Goal: Information Seeking & Learning: Learn about a topic

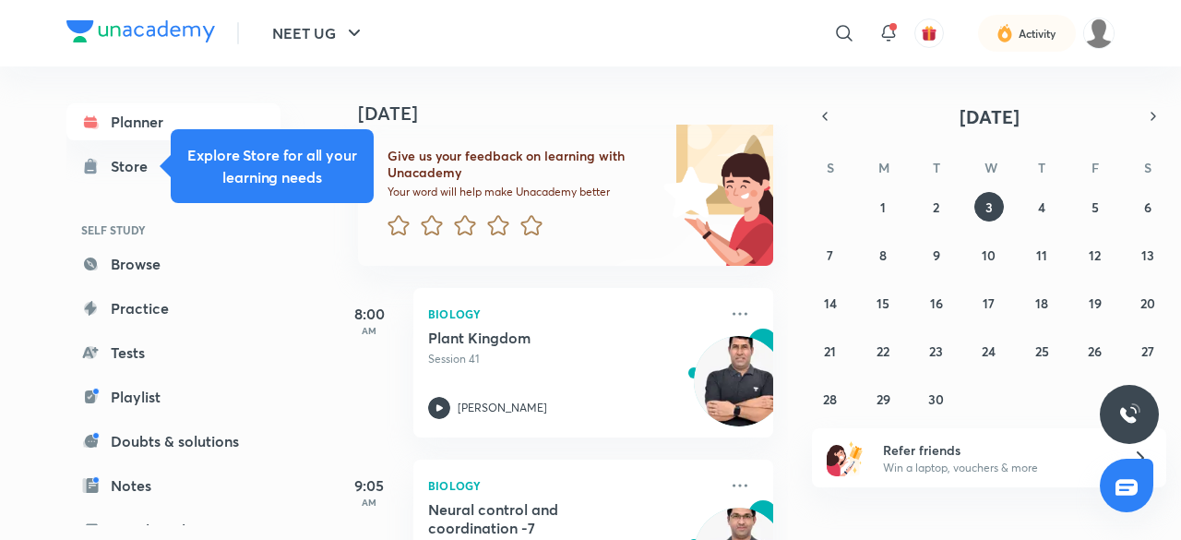
scroll to position [245, 0]
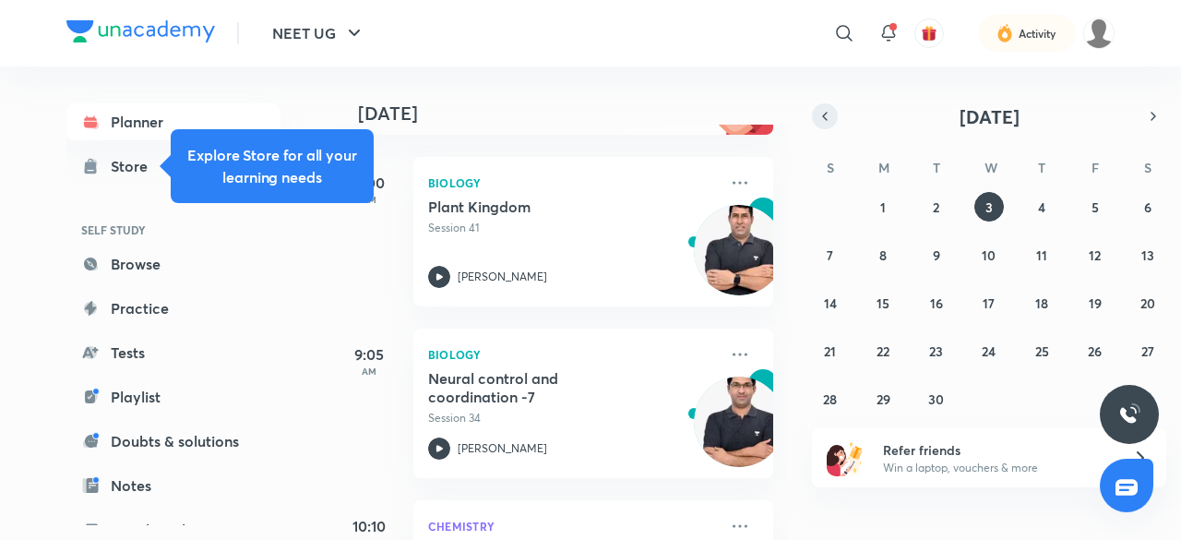
click at [825, 119] on icon "button" at bounding box center [825, 116] width 15 height 17
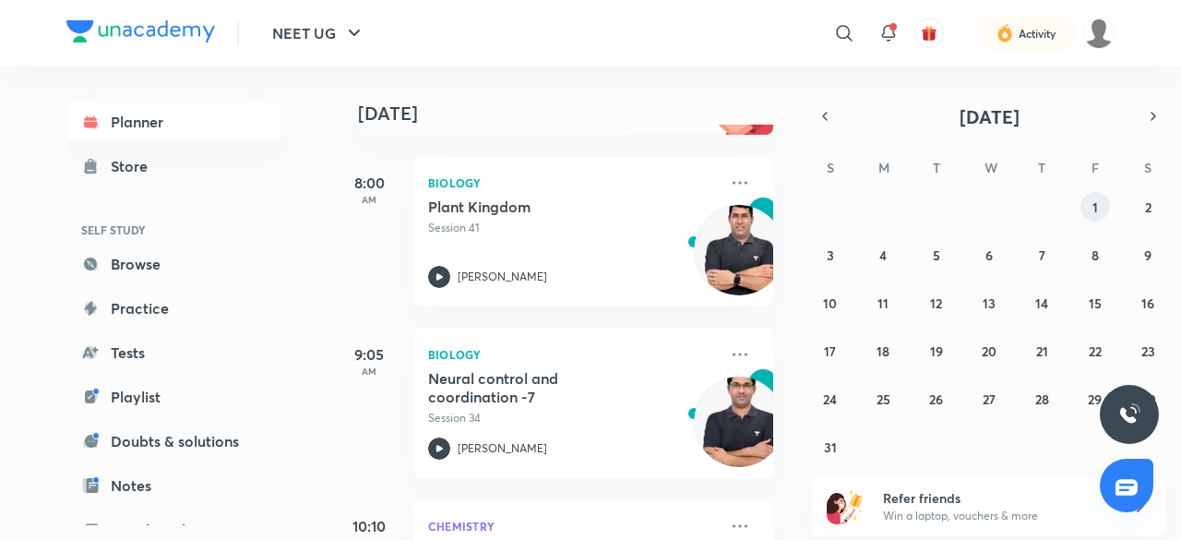
click at [1104, 206] on button "1" at bounding box center [1096, 207] width 30 height 30
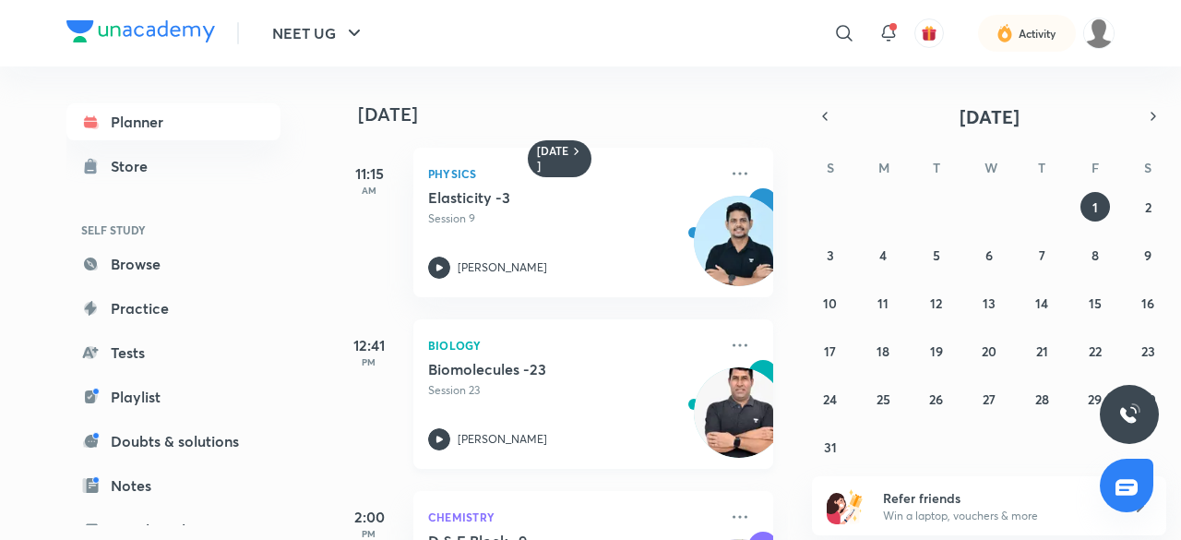
scroll to position [129, 0]
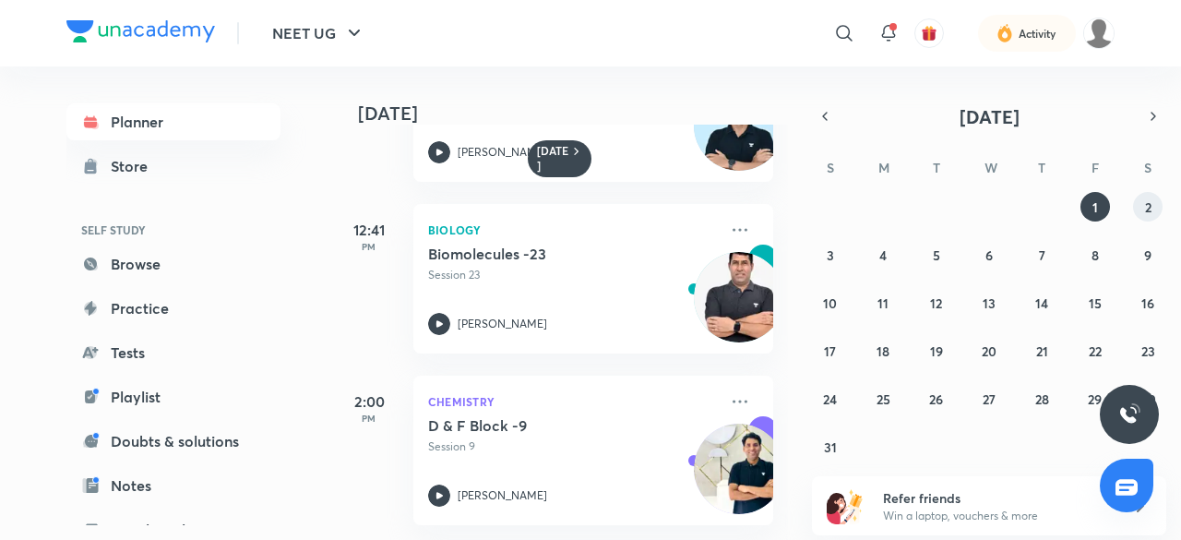
click at [1152, 209] on button "2" at bounding box center [1148, 207] width 30 height 30
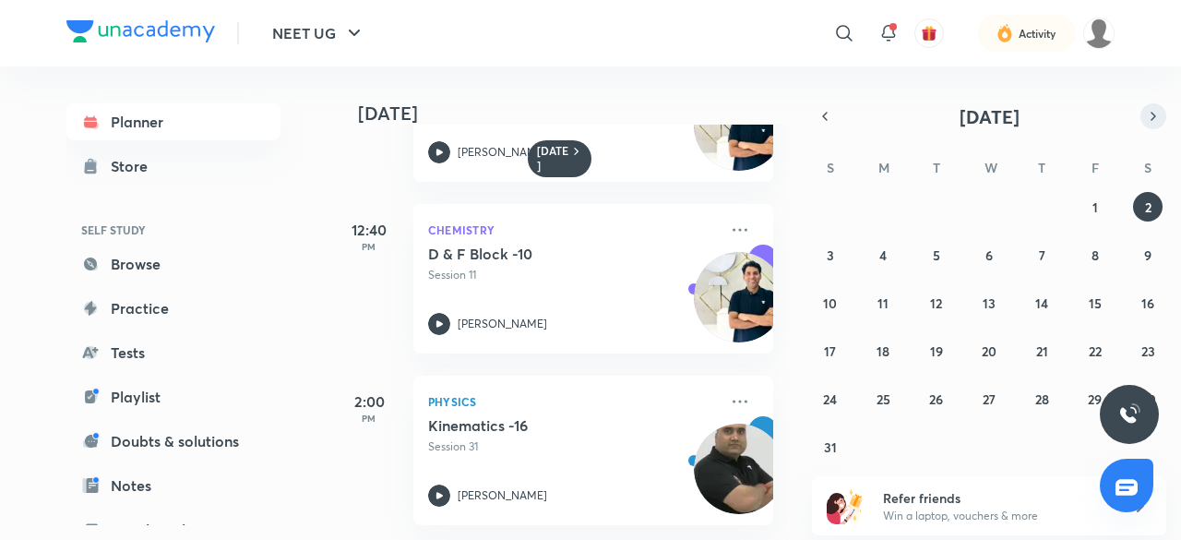
click at [1154, 123] on icon "button" at bounding box center [1153, 116] width 15 height 17
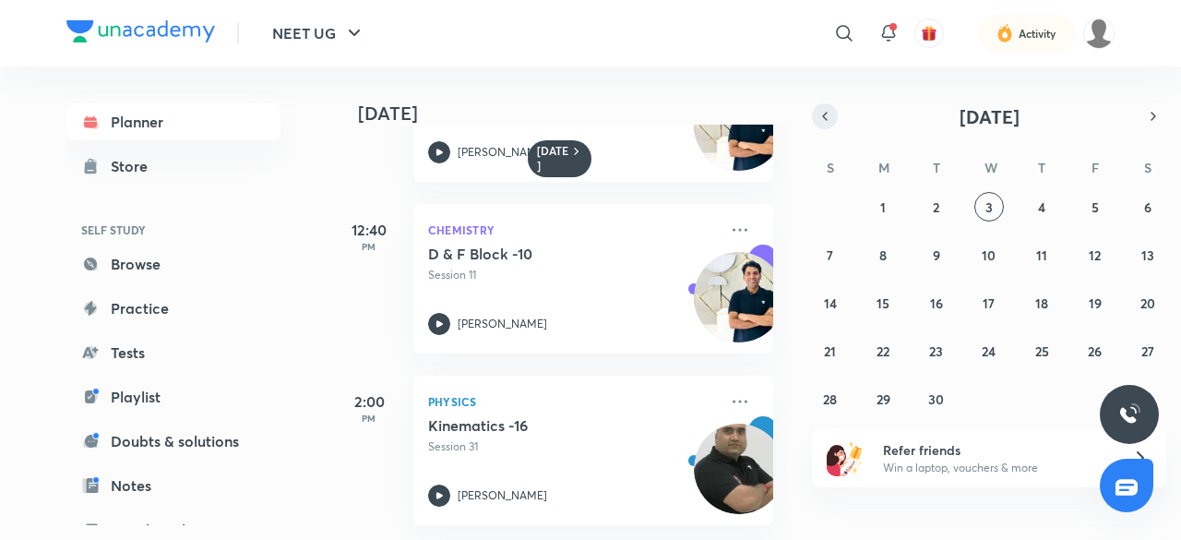
click at [825, 115] on icon "button" at bounding box center [825, 116] width 15 height 17
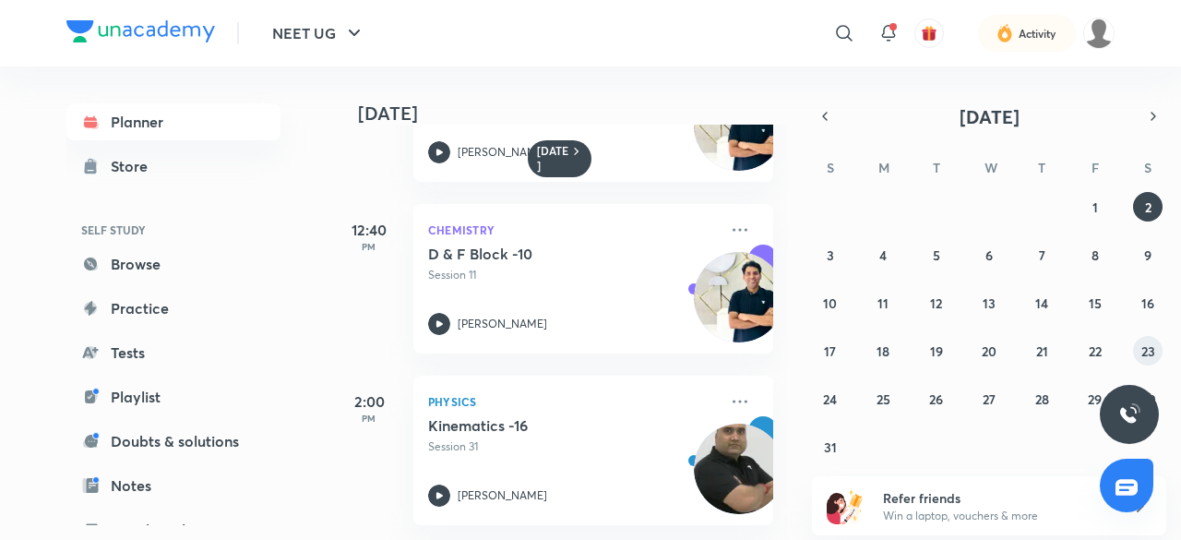
click at [1143, 353] on abbr "23" at bounding box center [1149, 351] width 14 height 18
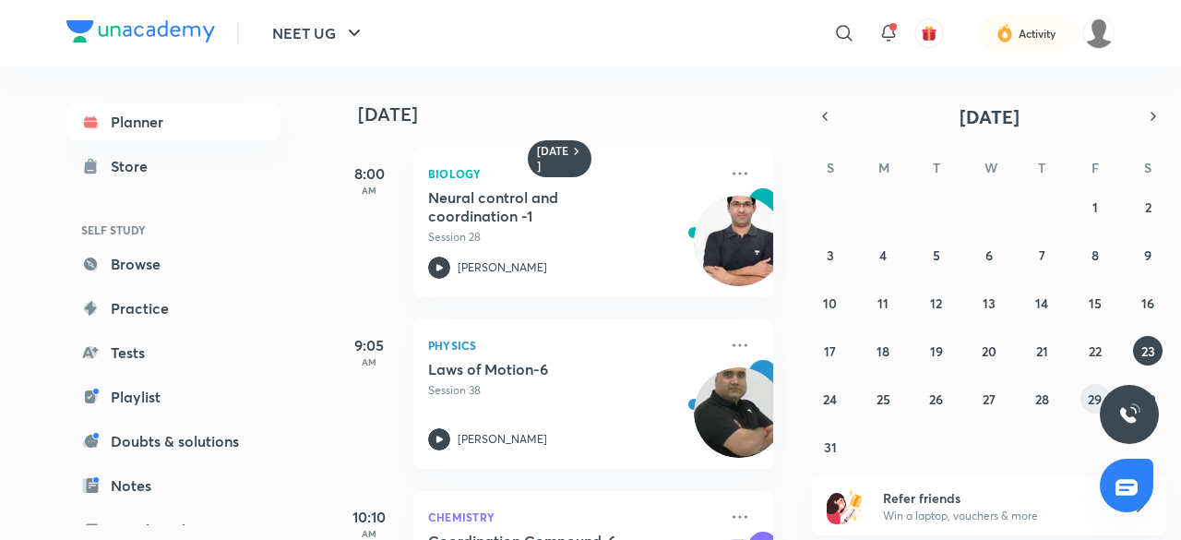
click at [1083, 389] on button "29" at bounding box center [1096, 399] width 30 height 30
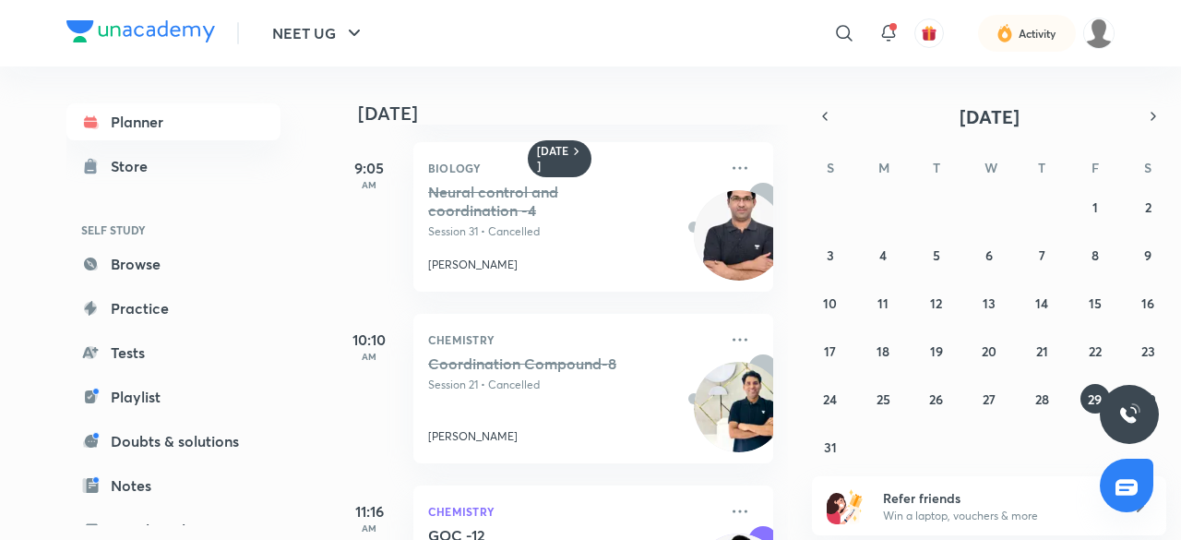
scroll to position [54, 0]
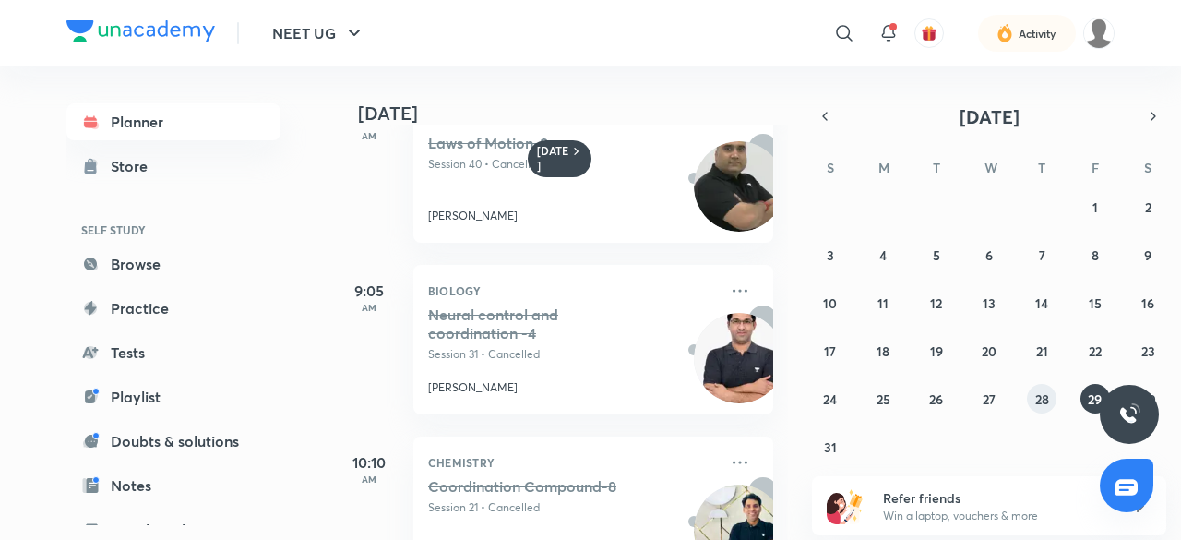
click at [1050, 390] on button "28" at bounding box center [1042, 399] width 30 height 30
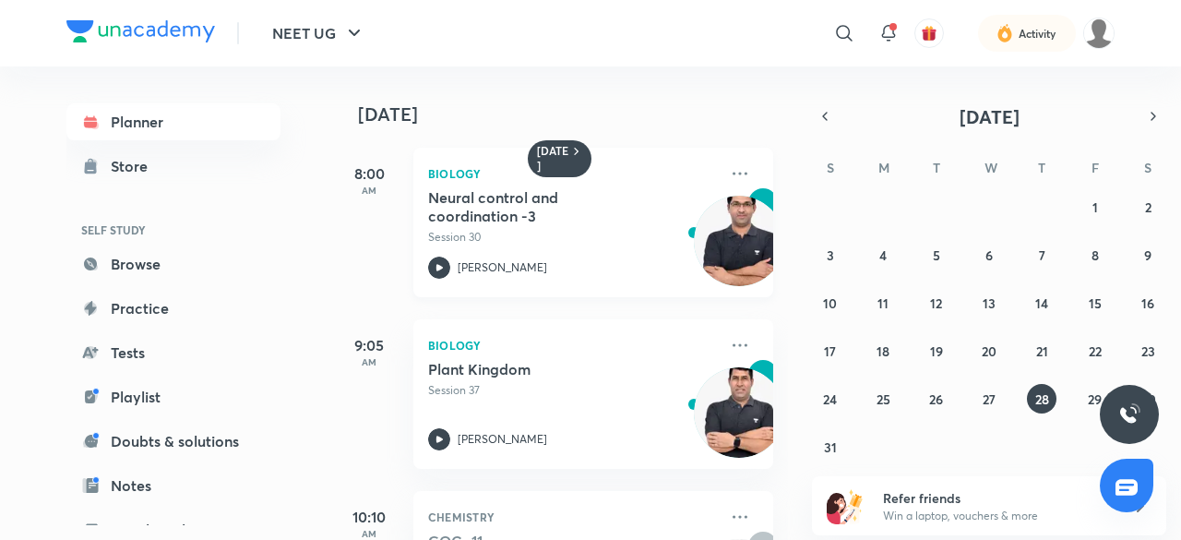
click at [441, 250] on div "Neural control and coordination -3 Session 30 [PERSON_NAME]" at bounding box center [573, 233] width 290 height 90
click at [1096, 394] on abbr "29" at bounding box center [1095, 399] width 14 height 18
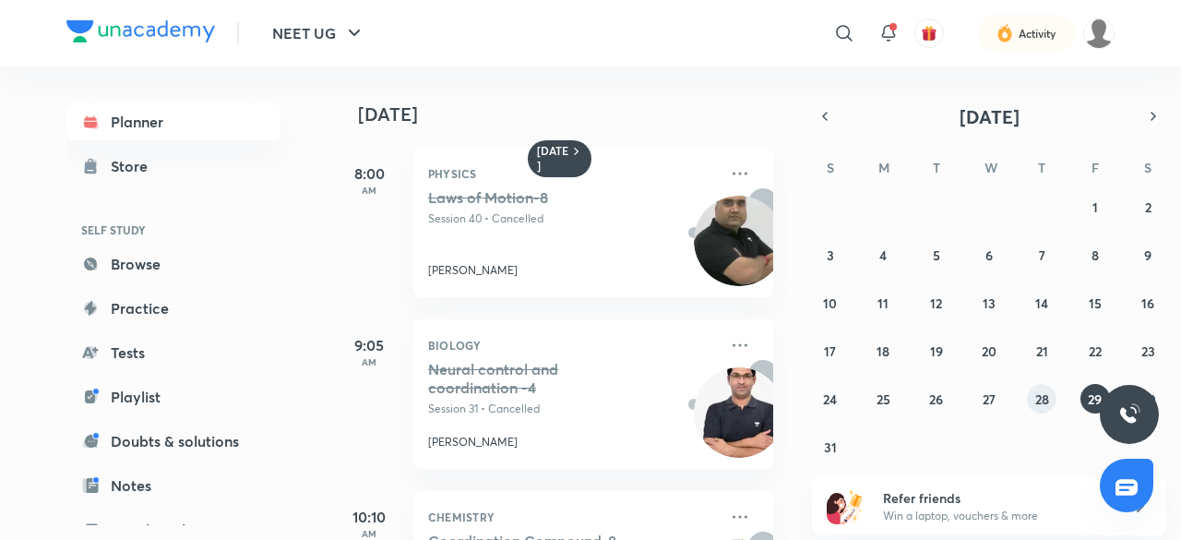
click at [1050, 393] on button "28" at bounding box center [1042, 399] width 30 height 30
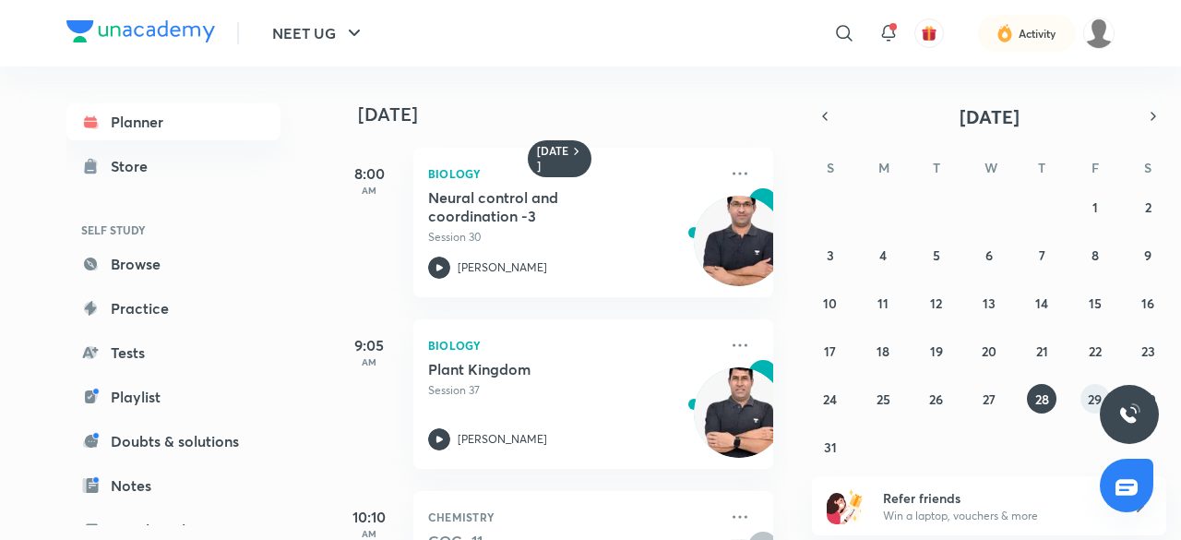
click at [1095, 391] on abbr "29" at bounding box center [1095, 399] width 14 height 18
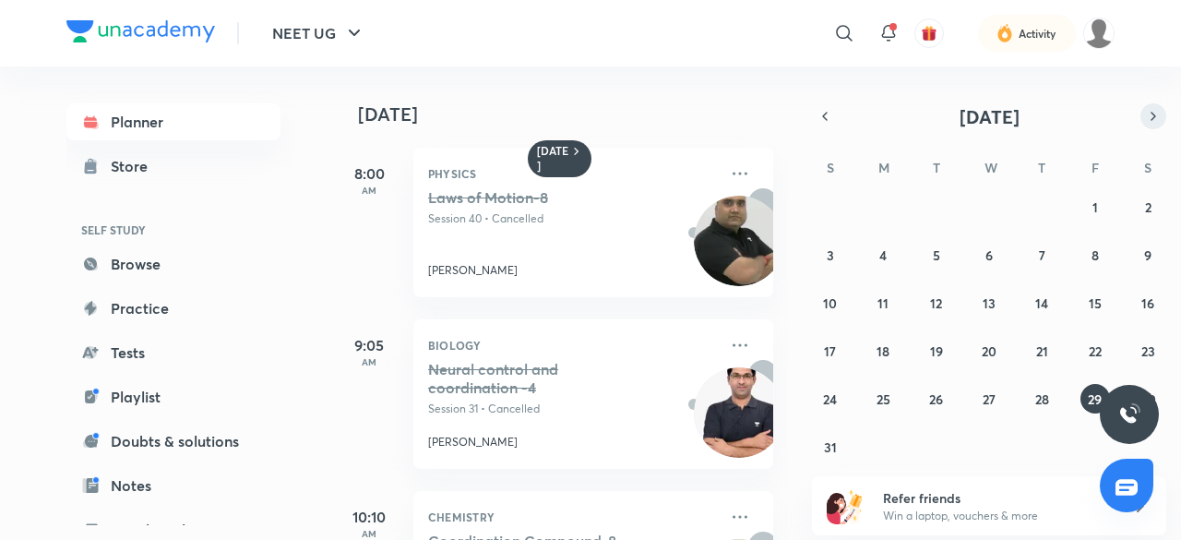
click at [1152, 105] on button "button" at bounding box center [1154, 116] width 26 height 26
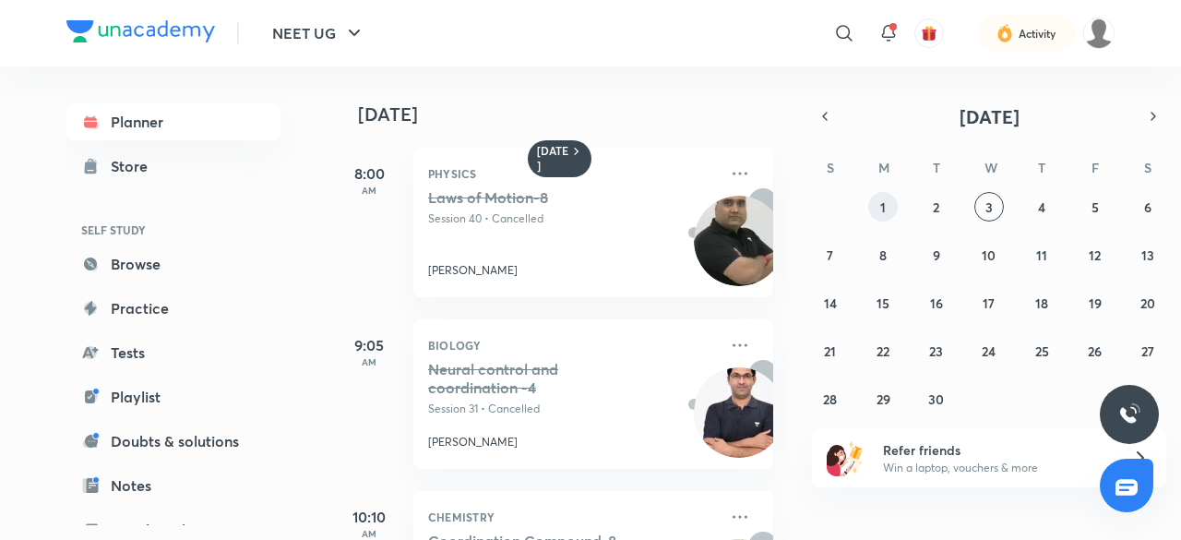
click at [894, 199] on button "1" at bounding box center [883, 207] width 30 height 30
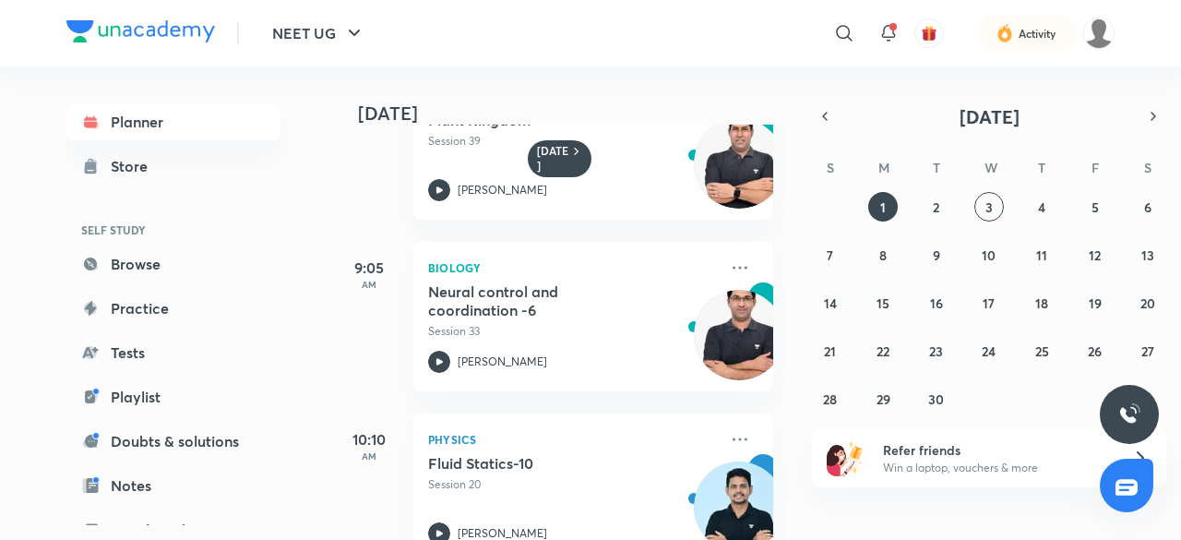
scroll to position [123, 0]
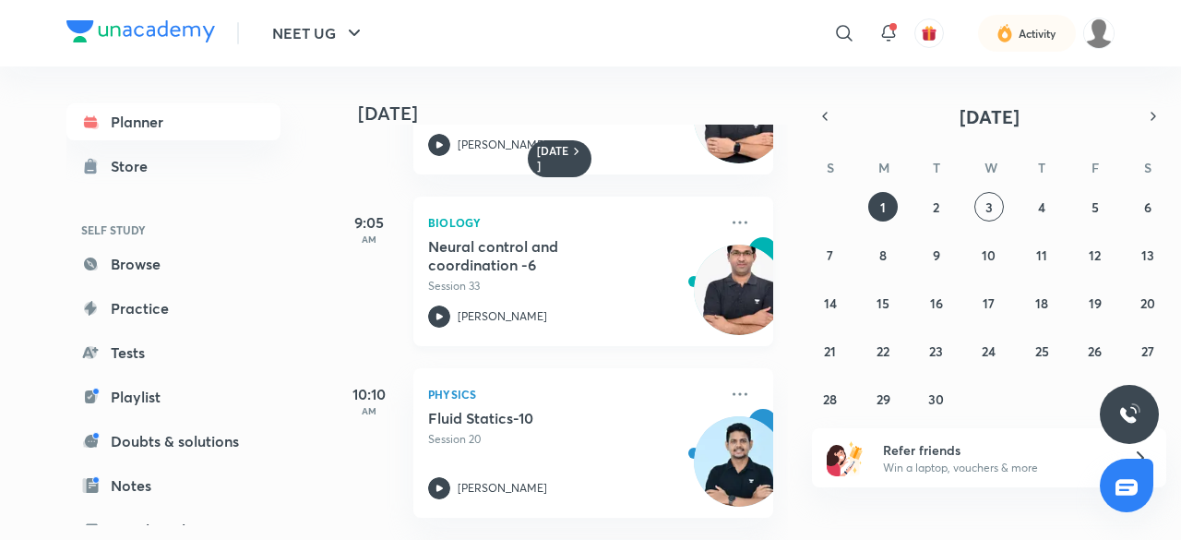
click at [442, 305] on div at bounding box center [439, 316] width 22 height 22
click at [1101, 32] on img at bounding box center [1098, 33] width 31 height 31
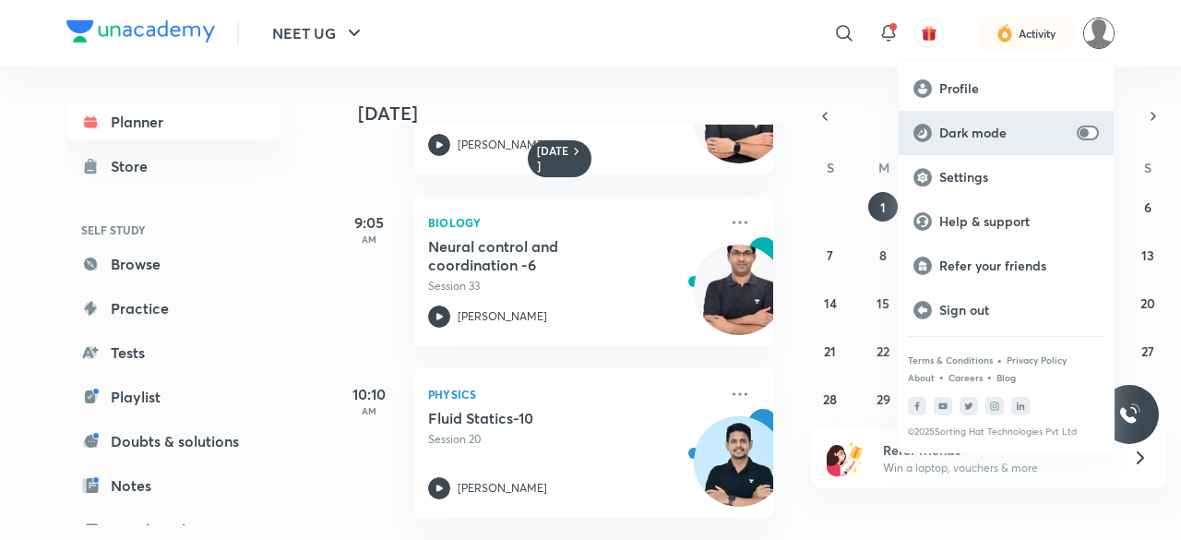
click at [1092, 127] on input "checkbox" at bounding box center [1084, 133] width 44 height 15
checkbox input "true"
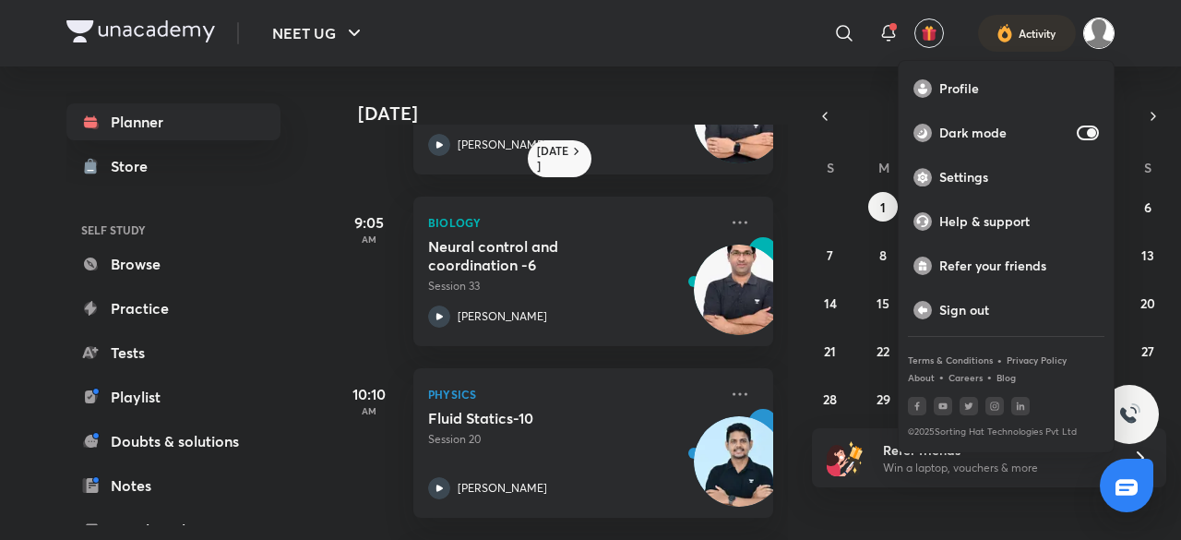
drag, startPoint x: 778, startPoint y: 172, endPoint x: 779, endPoint y: 182, distance: 10.2
click at [779, 182] on div at bounding box center [590, 270] width 1181 height 540
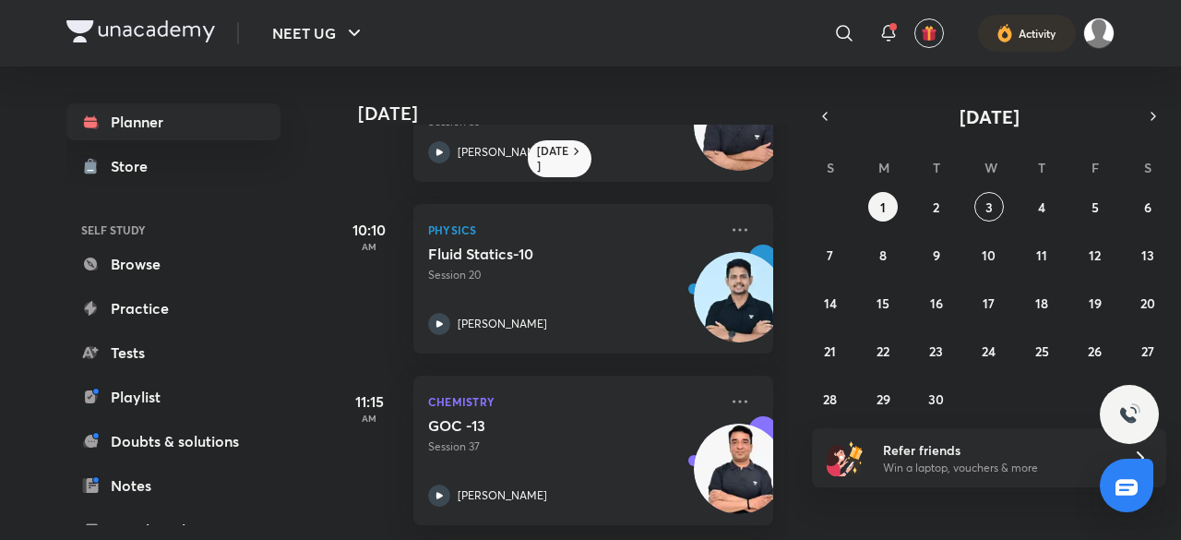
scroll to position [234, 0]
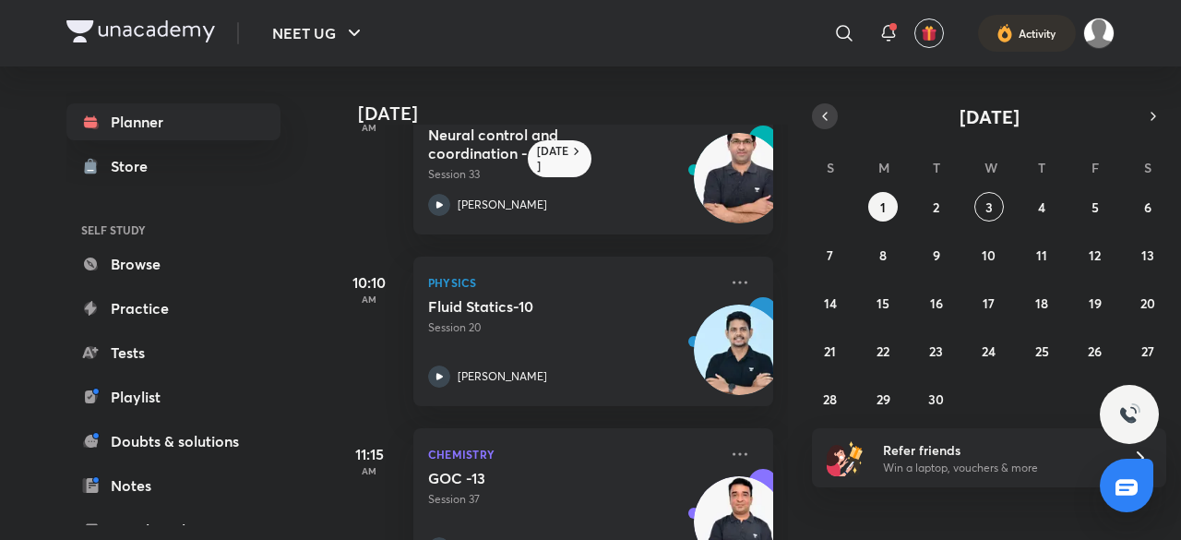
click at [825, 117] on icon "button" at bounding box center [825, 116] width 15 height 17
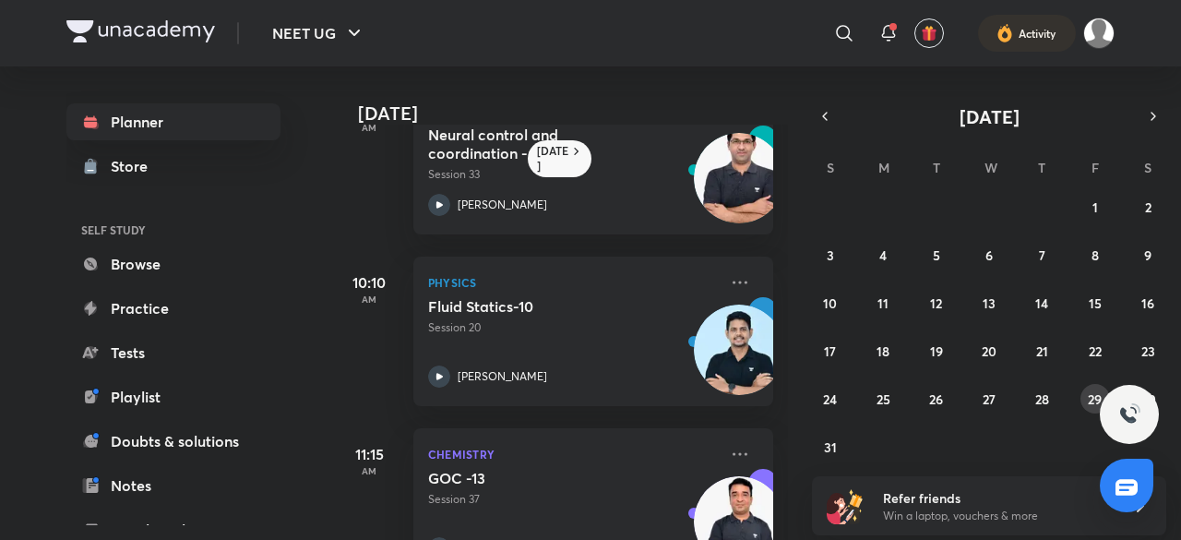
click at [1094, 389] on button "29" at bounding box center [1096, 399] width 30 height 30
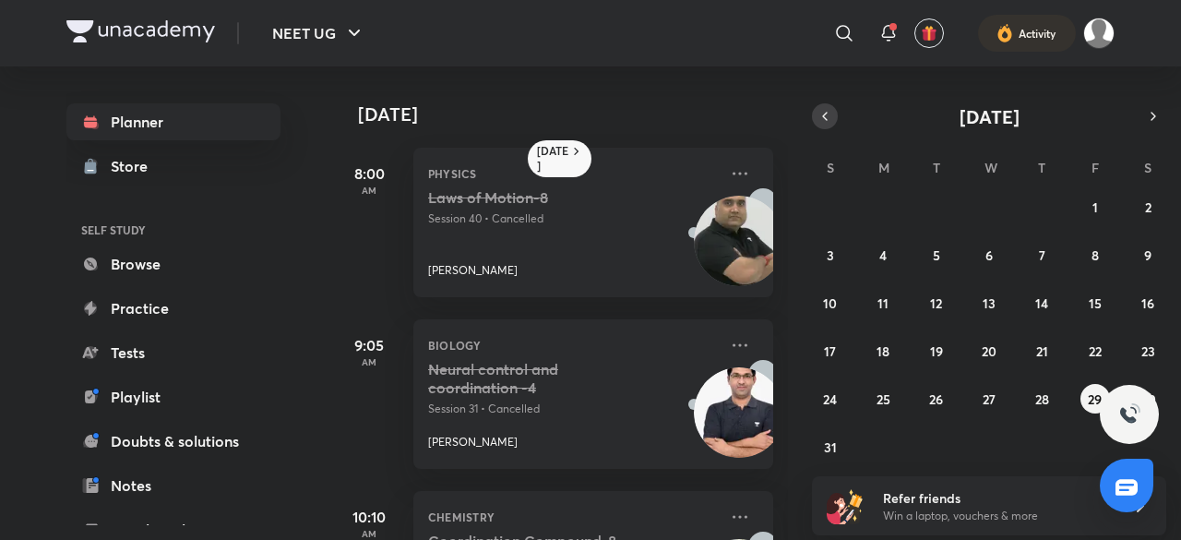
click at [825, 112] on icon "button" at bounding box center [825, 116] width 15 height 17
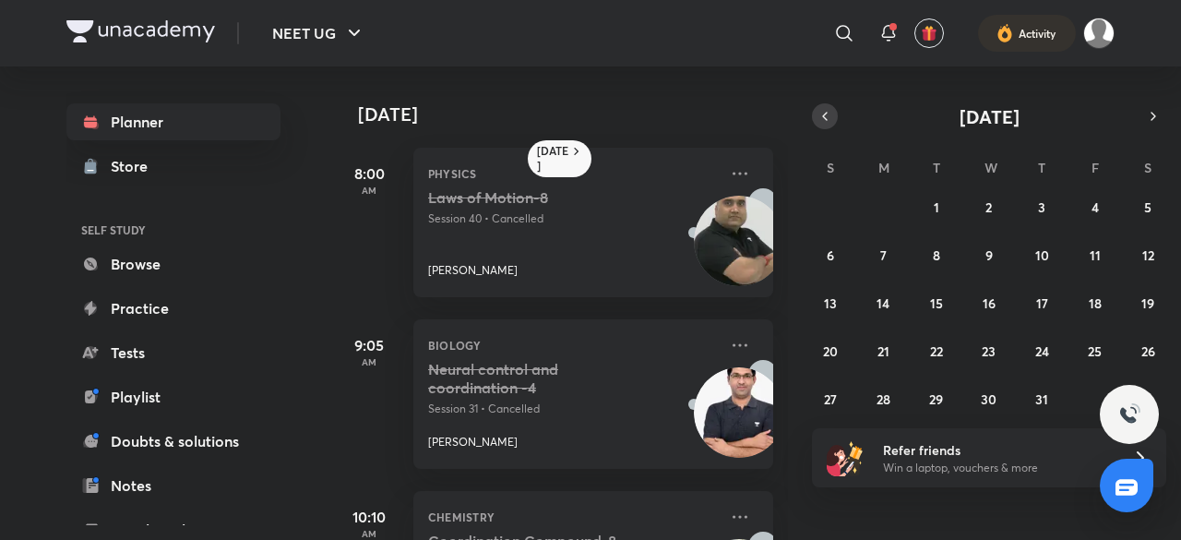
click at [819, 121] on icon "button" at bounding box center [825, 116] width 15 height 17
click at [1041, 292] on button "19" at bounding box center [1042, 303] width 30 height 30
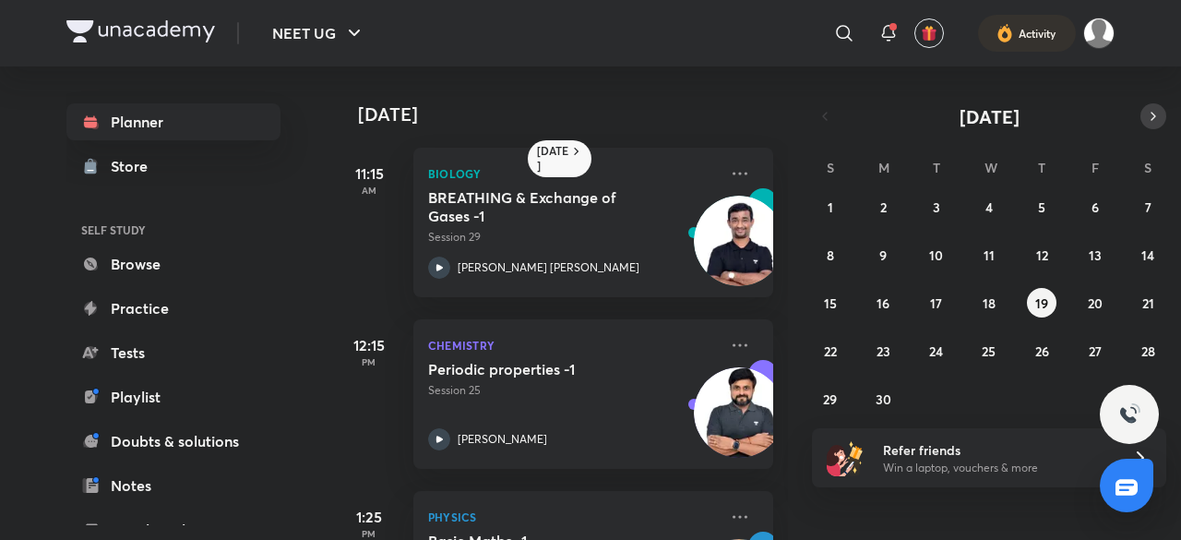
click at [1152, 115] on icon "button" at bounding box center [1153, 116] width 15 height 17
click at [940, 254] on button "8" at bounding box center [937, 255] width 30 height 30
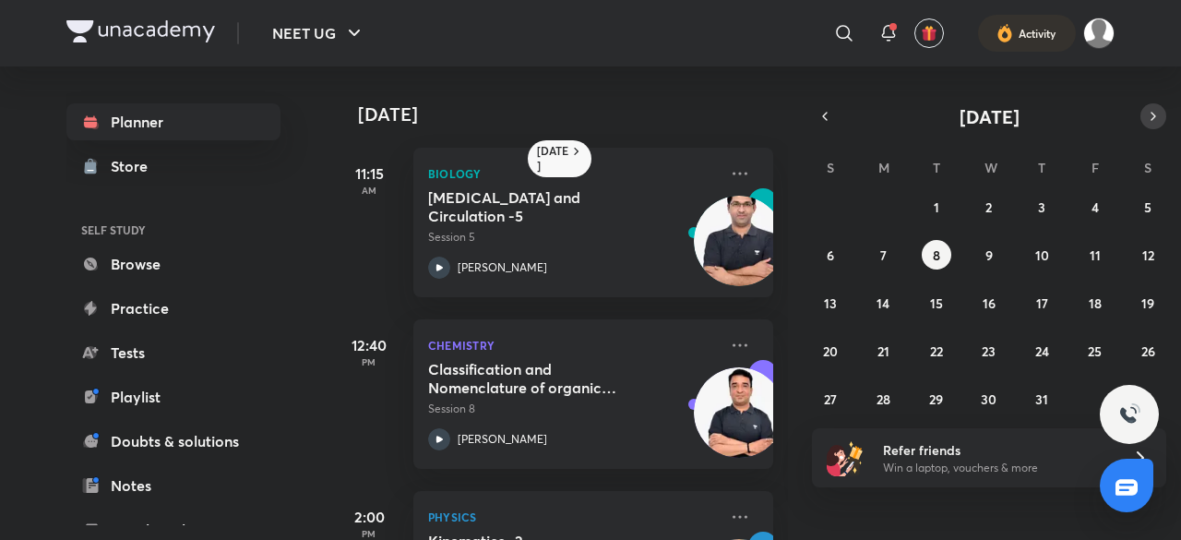
click at [1151, 111] on icon "button" at bounding box center [1153, 116] width 15 height 17
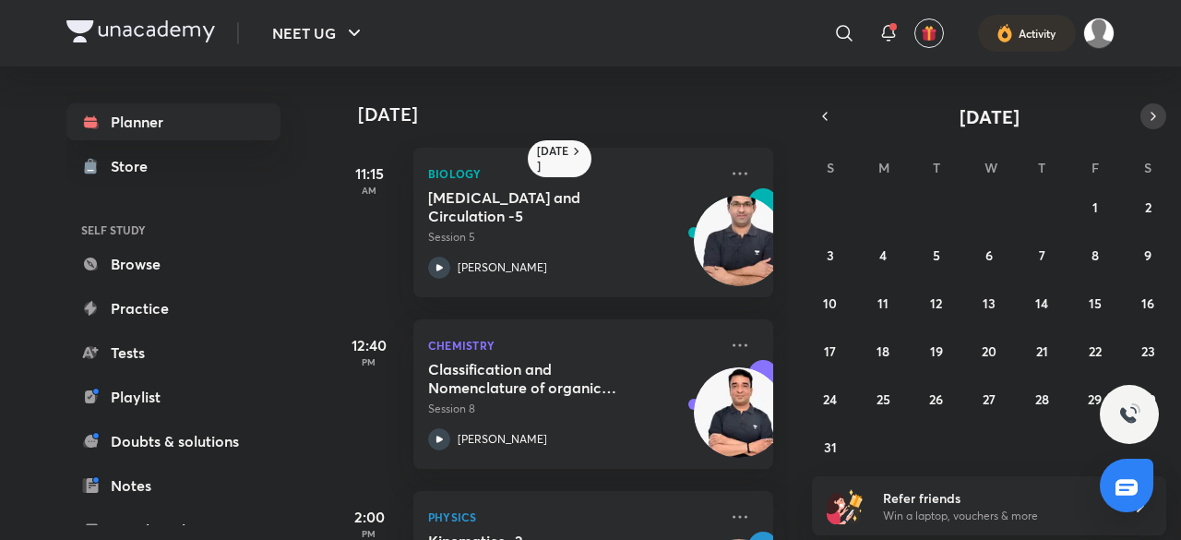
click at [1151, 111] on icon "button" at bounding box center [1153, 116] width 15 height 17
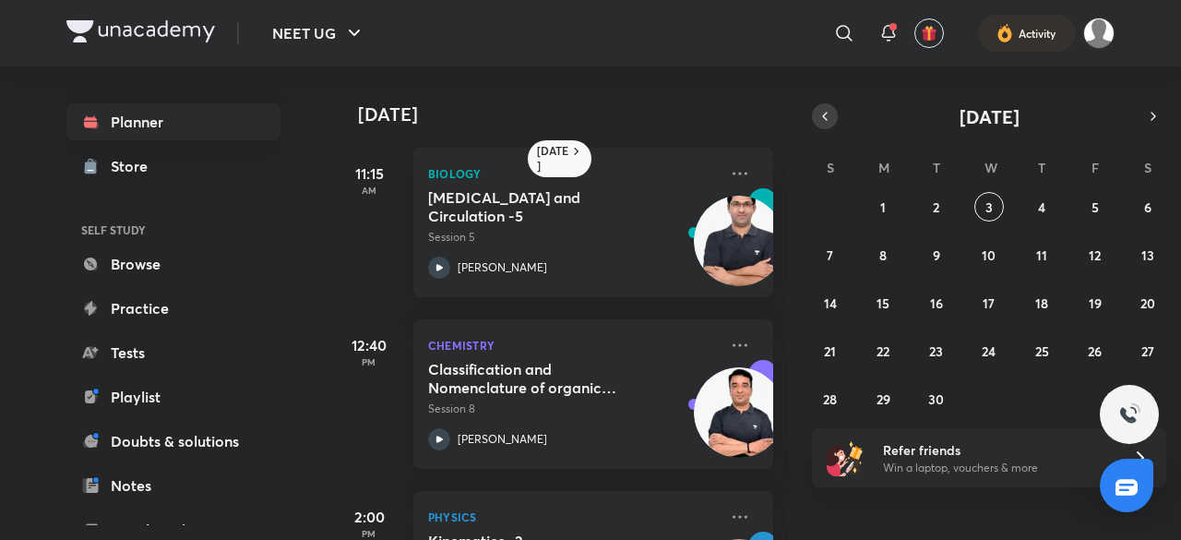
click at [828, 114] on icon "button" at bounding box center [825, 116] width 15 height 17
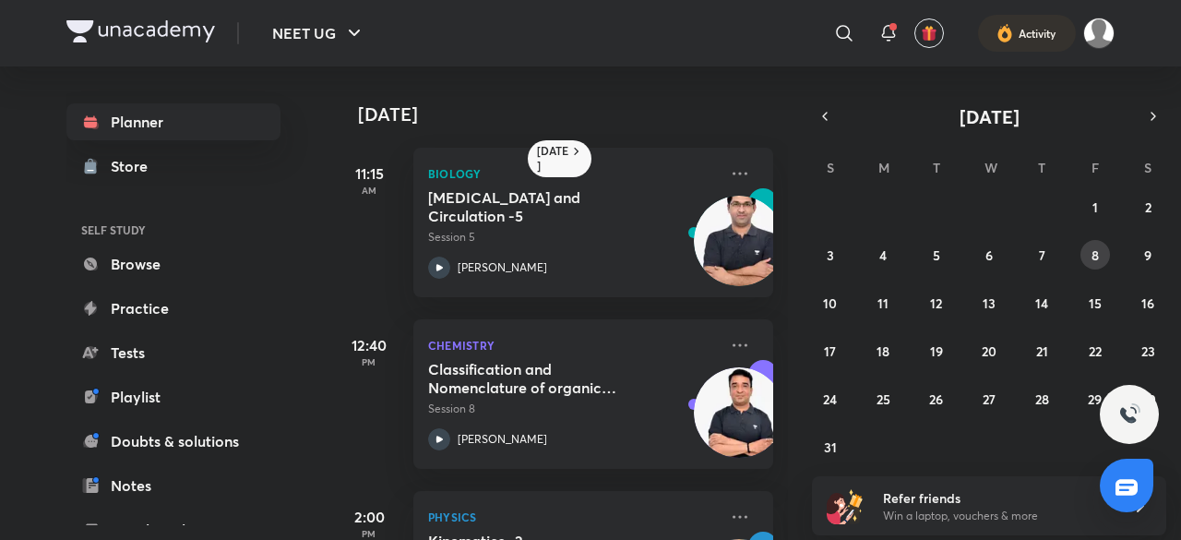
click at [1104, 258] on button "8" at bounding box center [1096, 255] width 30 height 30
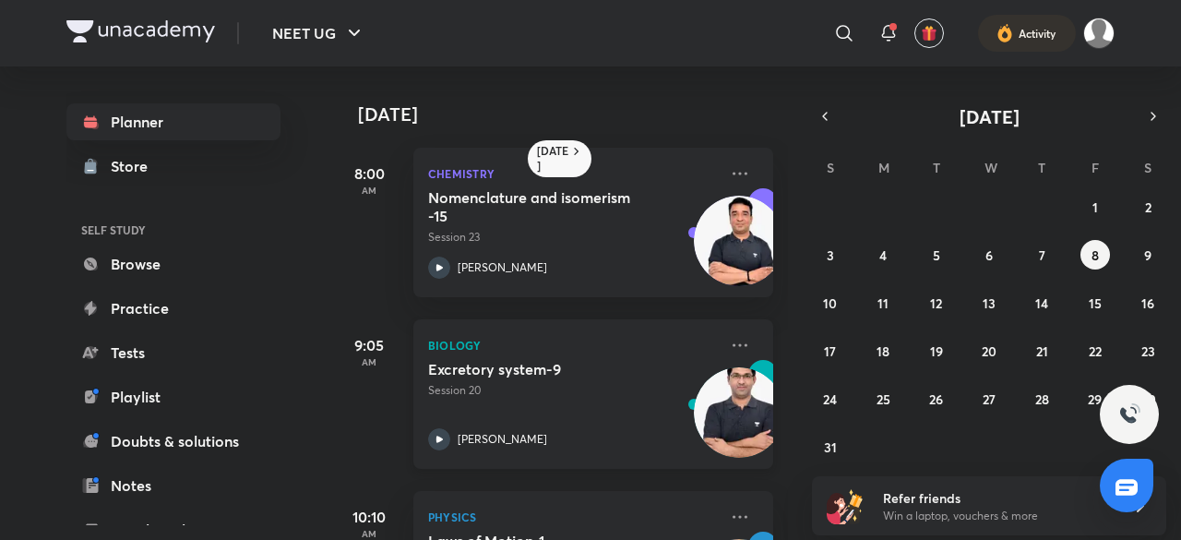
click at [448, 423] on div "Excretory system-9 Session 20 [PERSON_NAME]" at bounding box center [573, 405] width 290 height 90
